Goal: Task Accomplishment & Management: Manage account settings

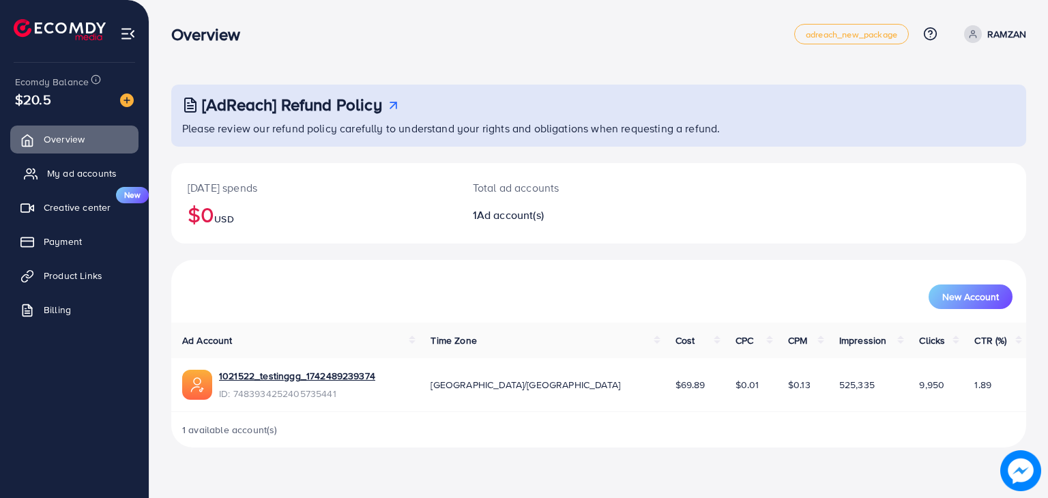
click at [55, 175] on span "My ad accounts" at bounding box center [82, 173] width 70 height 14
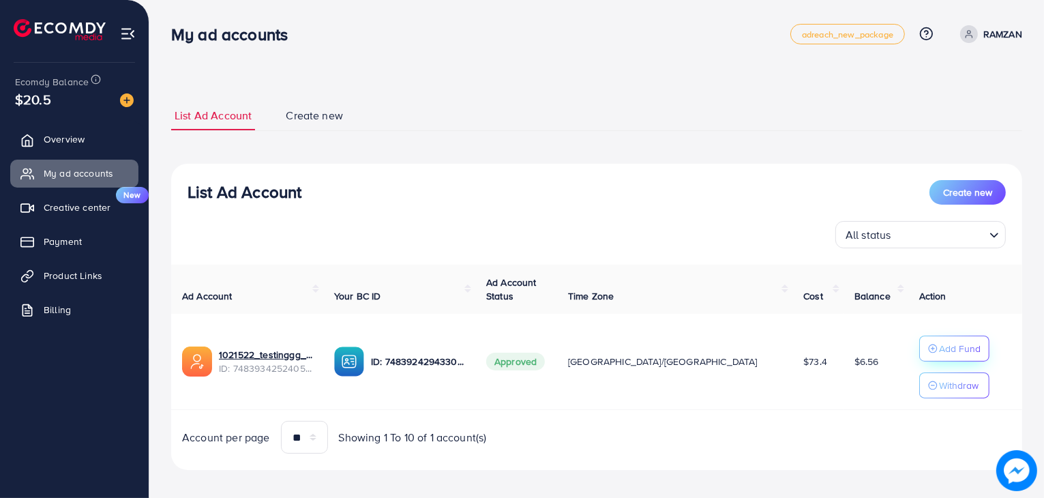
click at [928, 353] on icon "button" at bounding box center [933, 349] width 10 height 10
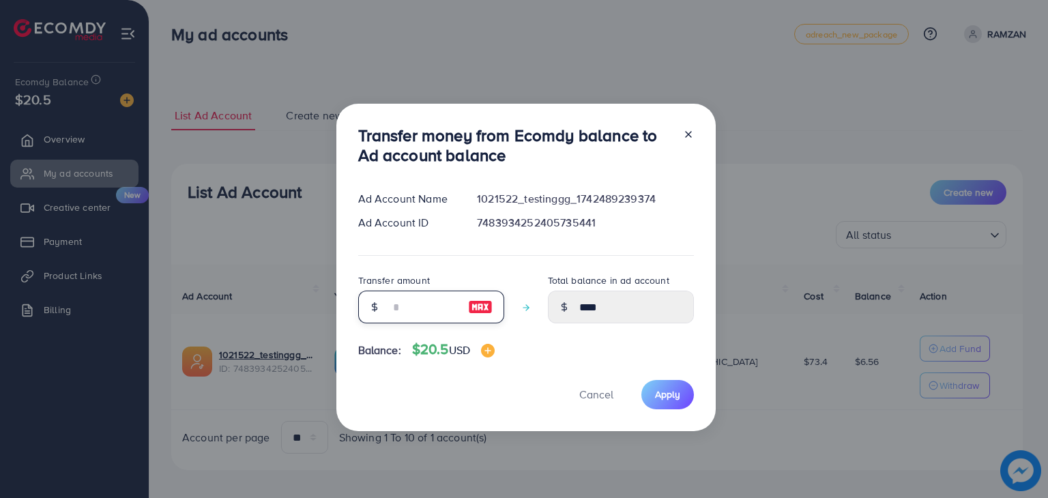
click at [409, 304] on input "number" at bounding box center [424, 307] width 68 height 33
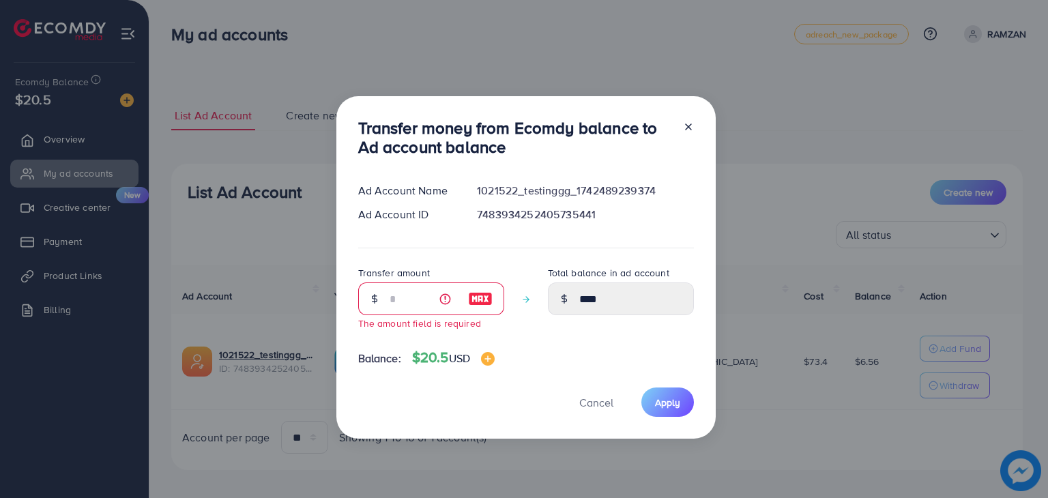
click at [686, 138] on div at bounding box center [683, 140] width 22 height 45
click at [685, 121] on icon at bounding box center [688, 126] width 11 height 11
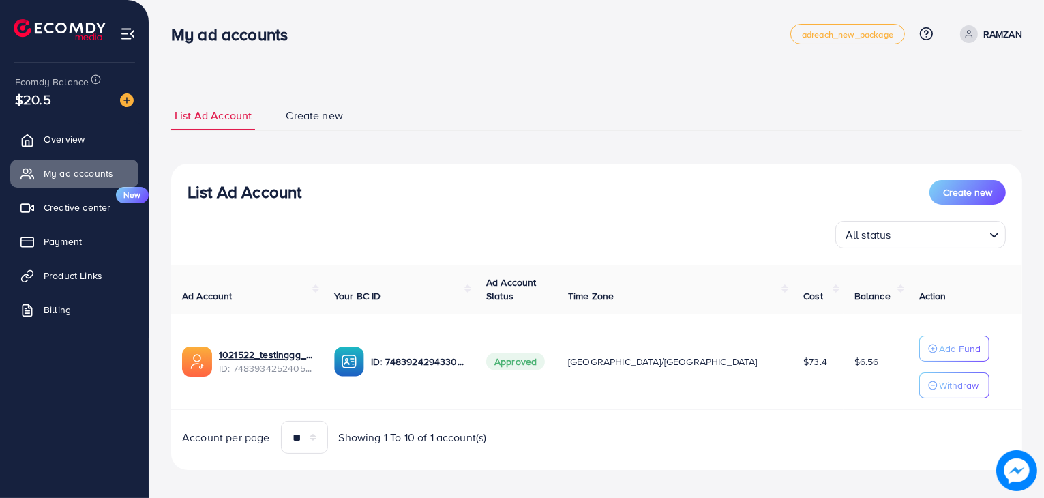
click at [685, 121] on ul "List Ad Account Create new" at bounding box center [596, 116] width 851 height 30
click at [312, 348] on link "1021522_testinggg_1742489239374" at bounding box center [265, 355] width 93 height 14
